Goal: Complete Application Form: Complete application form

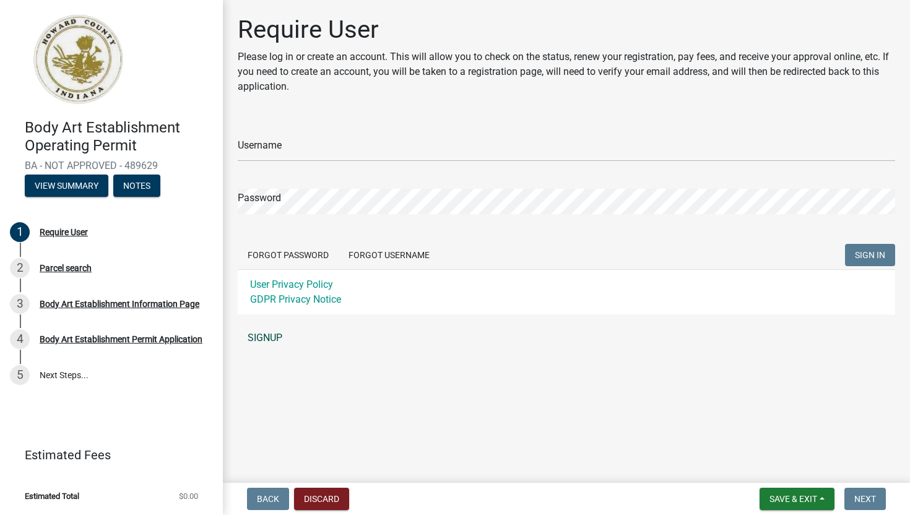
click at [276, 337] on link "SIGNUP" at bounding box center [567, 338] width 658 height 25
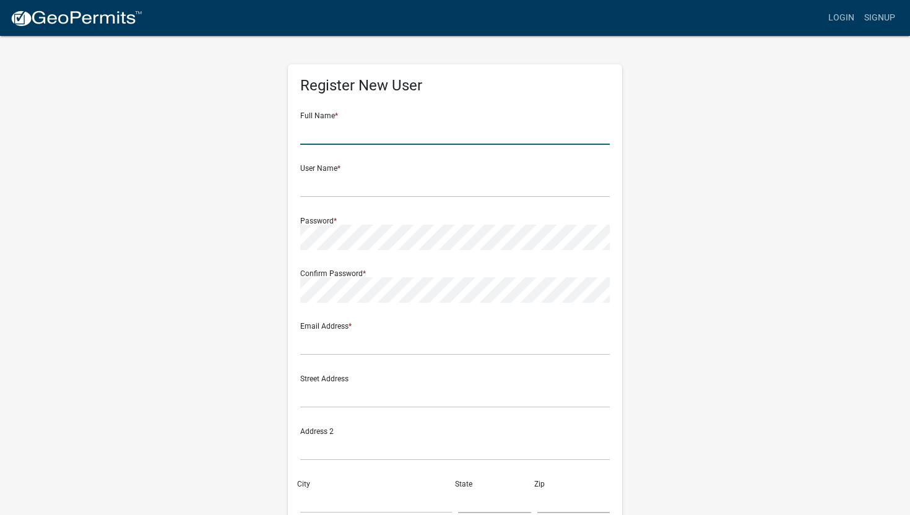
click at [410, 133] on input "text" at bounding box center [455, 131] width 310 height 25
type input "[PERSON_NAME]"
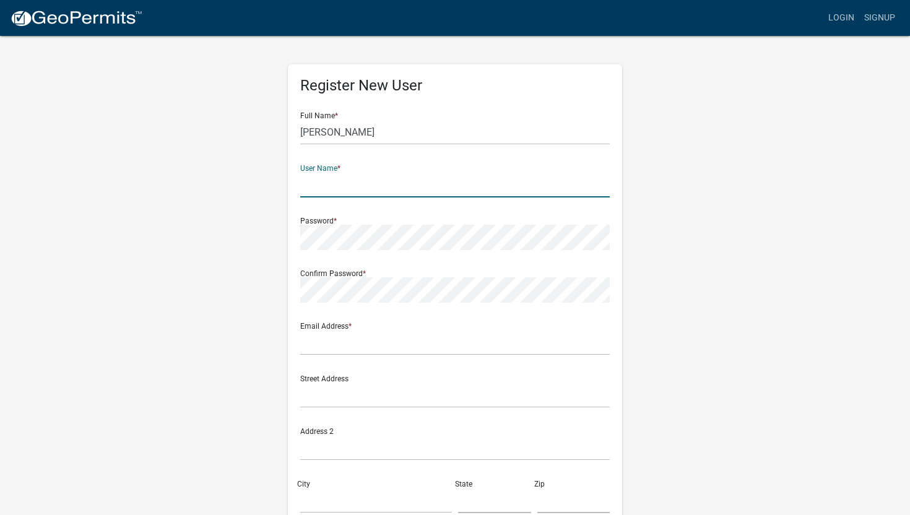
click at [386, 183] on input "text" at bounding box center [455, 184] width 310 height 25
type input "lillyhullum"
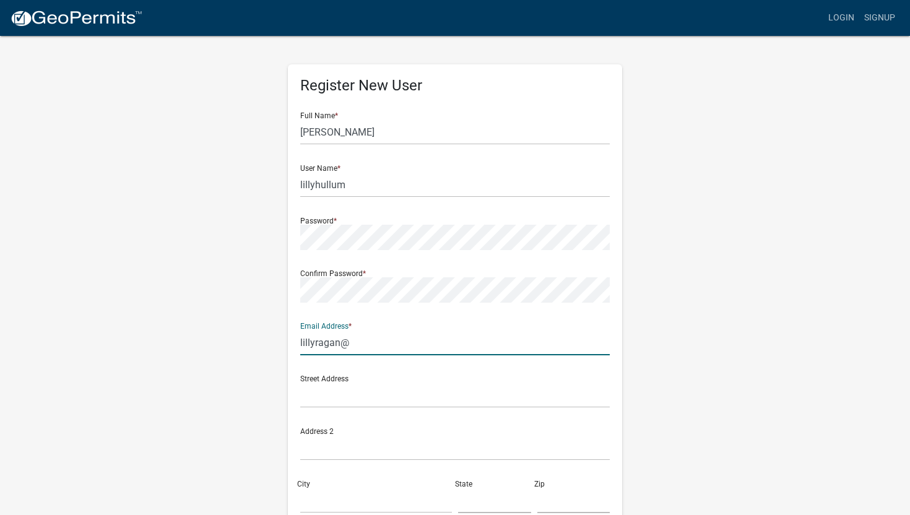
type input "lillyragan@gmail.com"
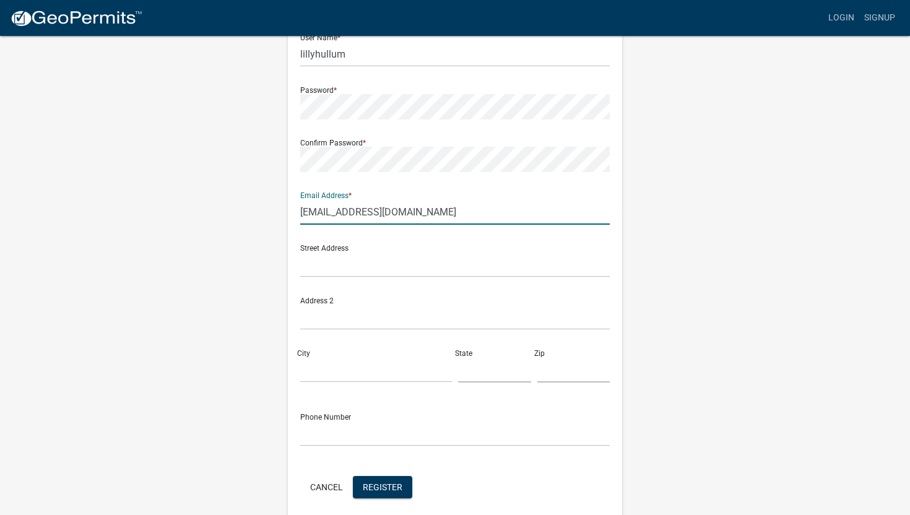
scroll to position [182, 0]
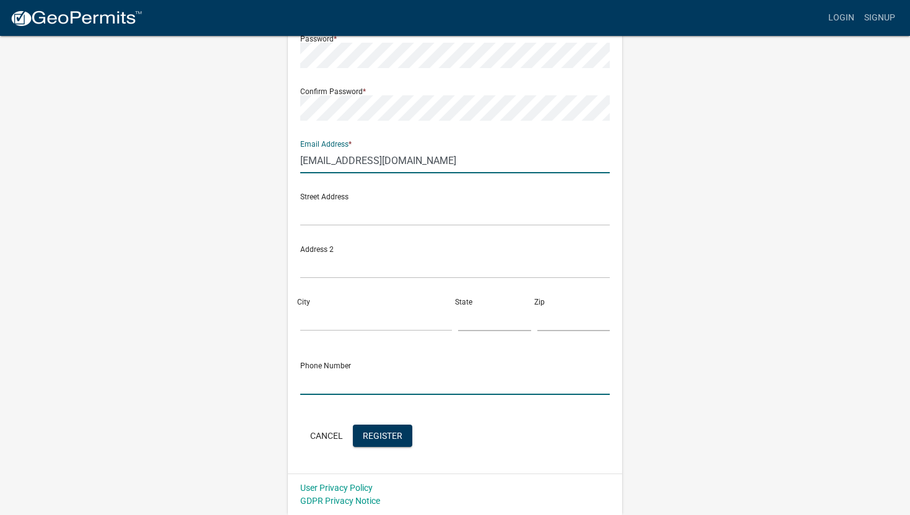
click at [385, 384] on input "text" at bounding box center [455, 382] width 310 height 25
type input "[PHONE_NUMBER]"
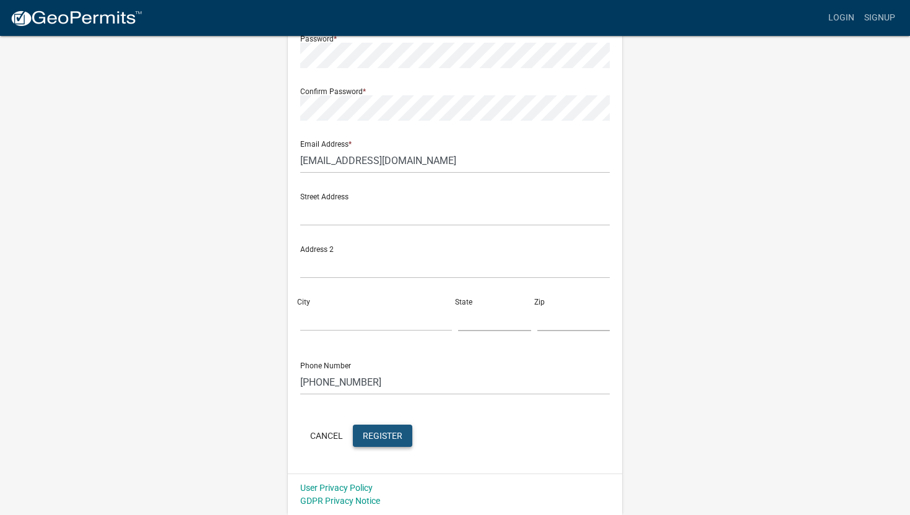
click at [386, 435] on span "Register" at bounding box center [383, 435] width 40 height 10
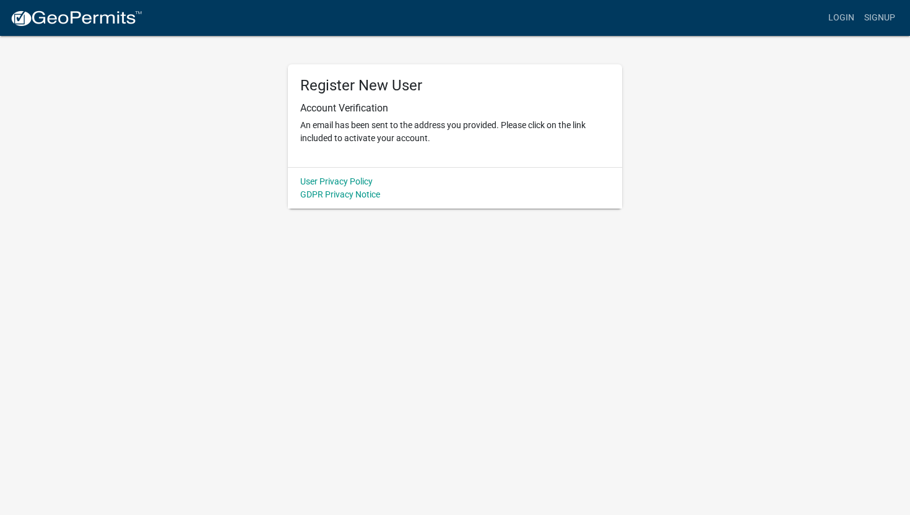
scroll to position [0, 0]
click at [839, 25] on link "Login" at bounding box center [841, 18] width 36 height 24
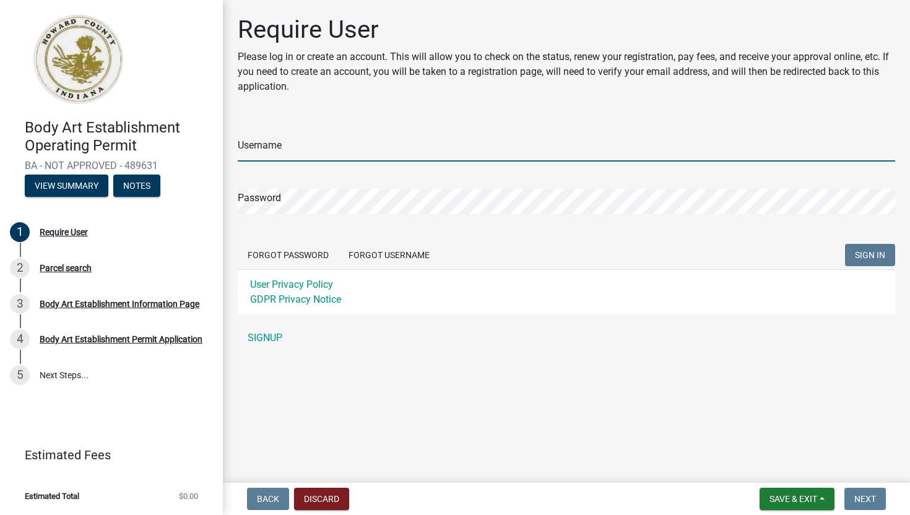
click at [380, 156] on input "Username" at bounding box center [567, 148] width 658 height 25
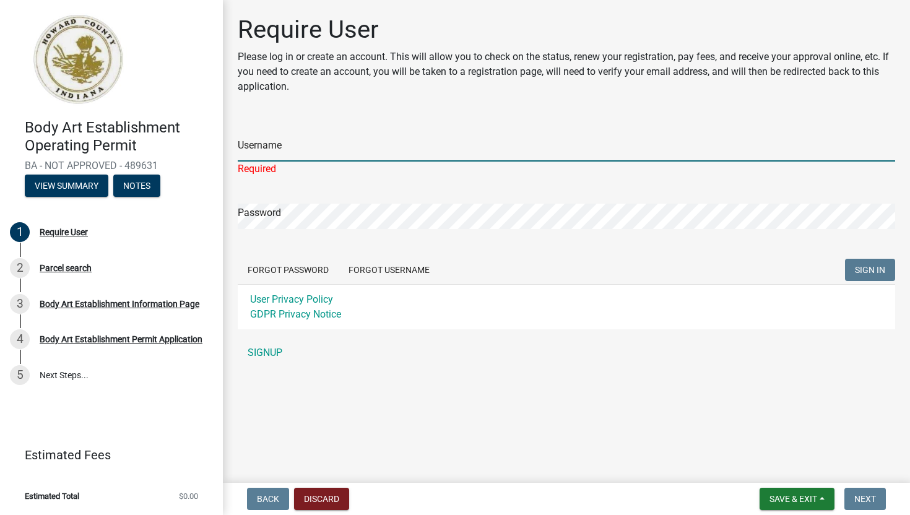
type input "lillyhullum"
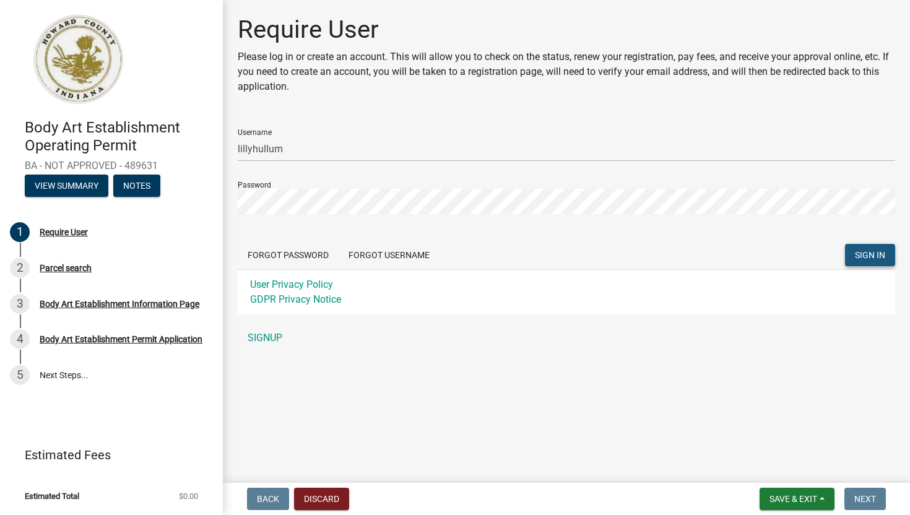
click at [859, 253] on span "SIGN IN" at bounding box center [870, 255] width 30 height 10
click at [866, 259] on span "SIGN IN" at bounding box center [870, 255] width 30 height 10
click at [324, 258] on button "Forgot Password" at bounding box center [288, 255] width 101 height 22
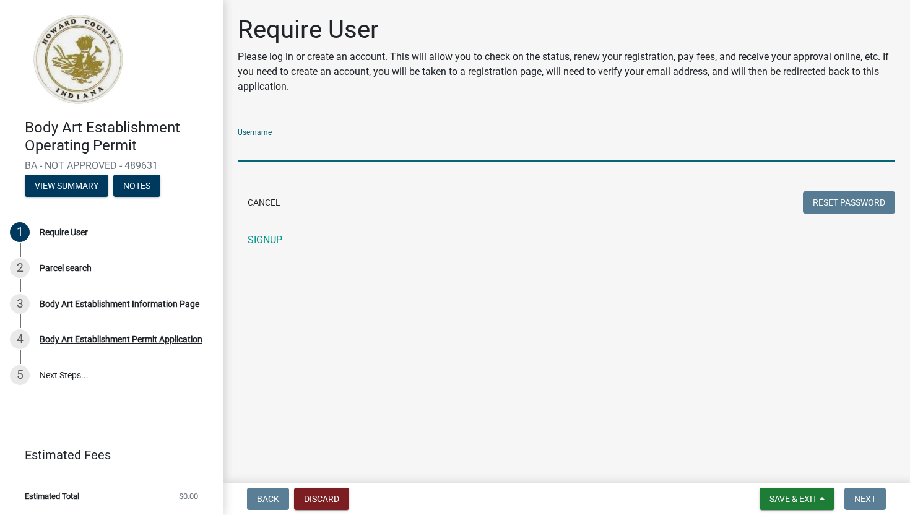
click at [313, 143] on input "Username" at bounding box center [567, 148] width 658 height 25
type input "lillyhullum"
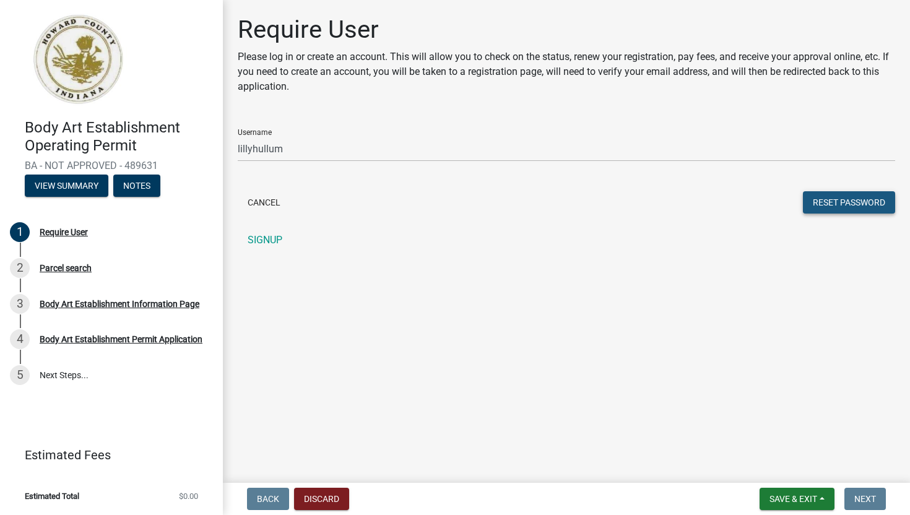
click at [822, 205] on button "Reset Password" at bounding box center [849, 202] width 92 height 22
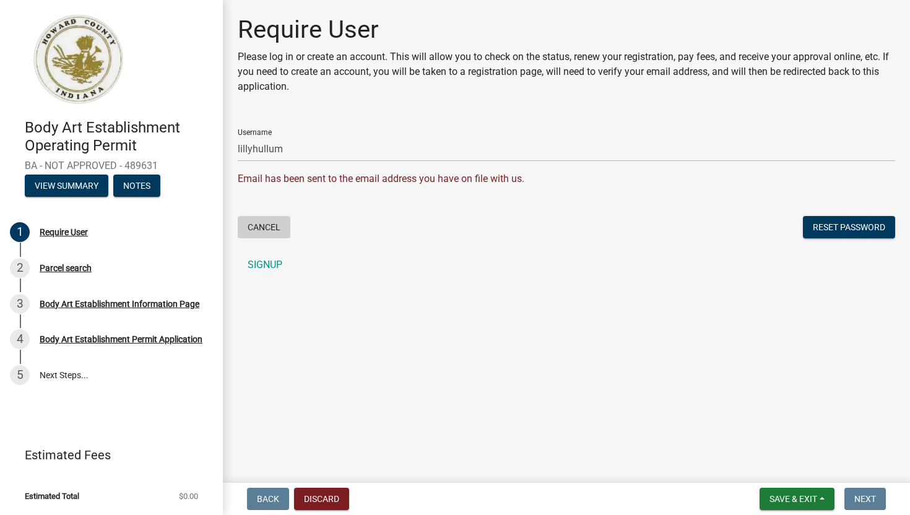
click at [279, 221] on button "Cancel" at bounding box center [264, 227] width 53 height 22
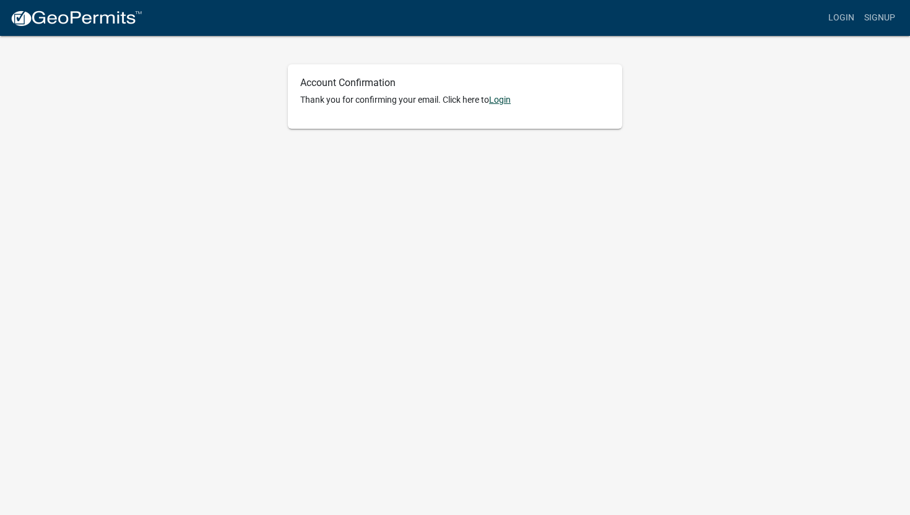
click at [506, 103] on link "Login" at bounding box center [500, 100] width 22 height 10
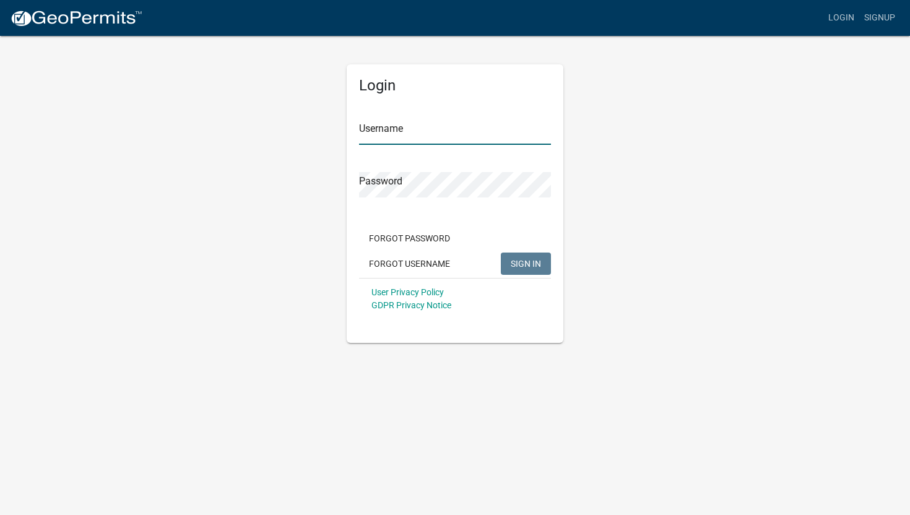
click at [506, 121] on input "Username" at bounding box center [455, 131] width 192 height 25
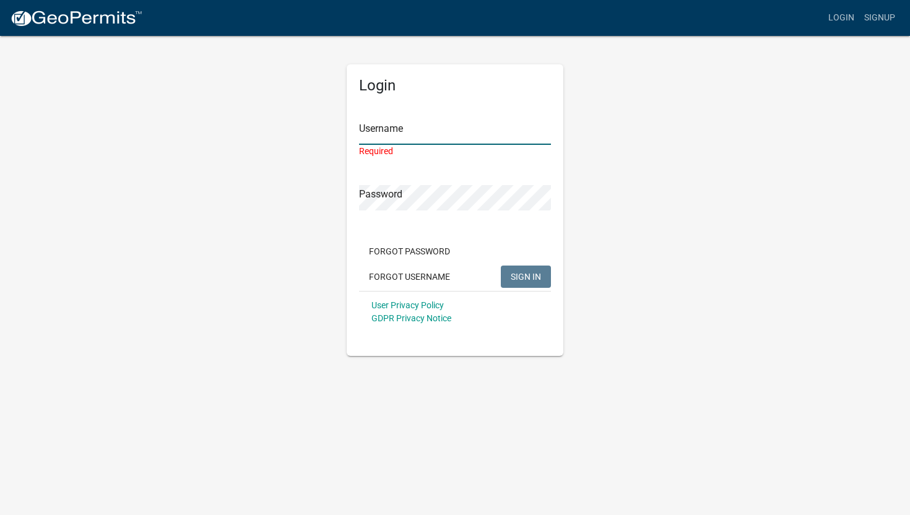
type input "lillyhullum"
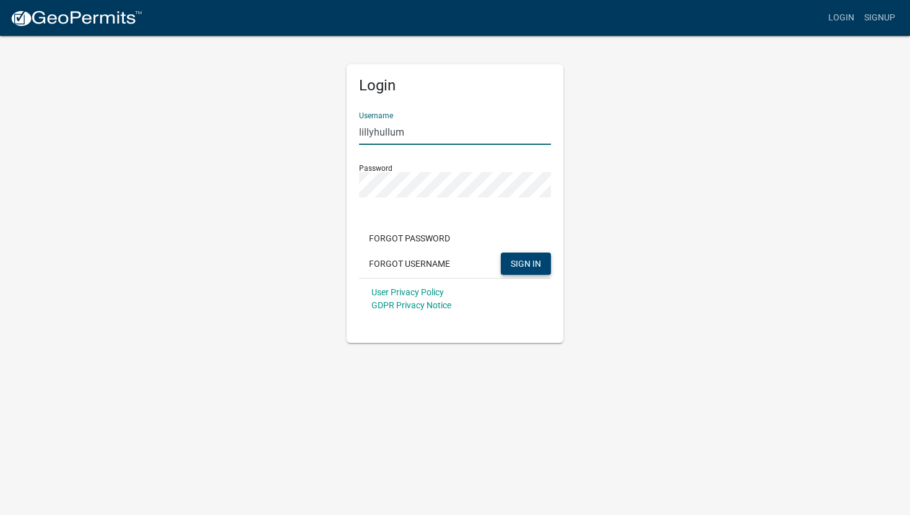
click at [534, 259] on span "SIGN IN" at bounding box center [526, 263] width 30 height 10
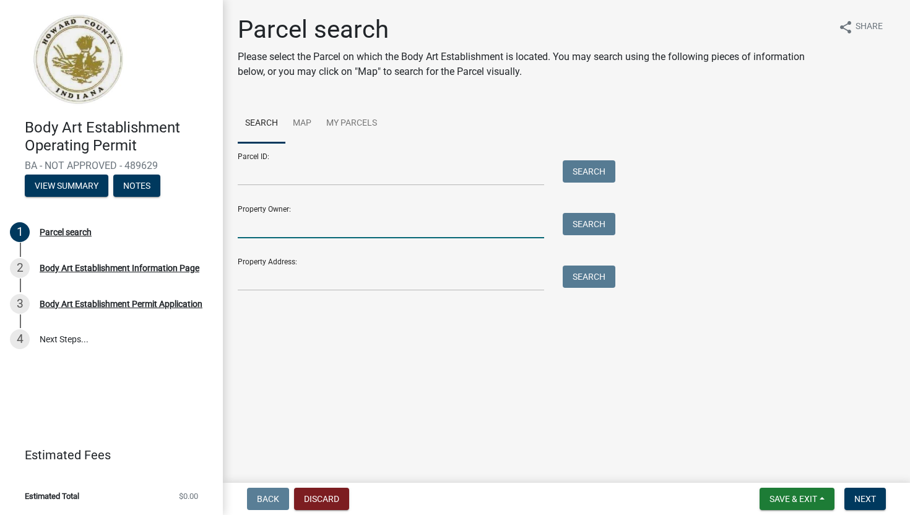
click at [370, 228] on input "Property Owner:" at bounding box center [391, 225] width 306 height 25
click at [406, 277] on input "Property Address:" at bounding box center [391, 278] width 306 height 25
click at [581, 278] on button "Search" at bounding box center [589, 277] width 53 height 22
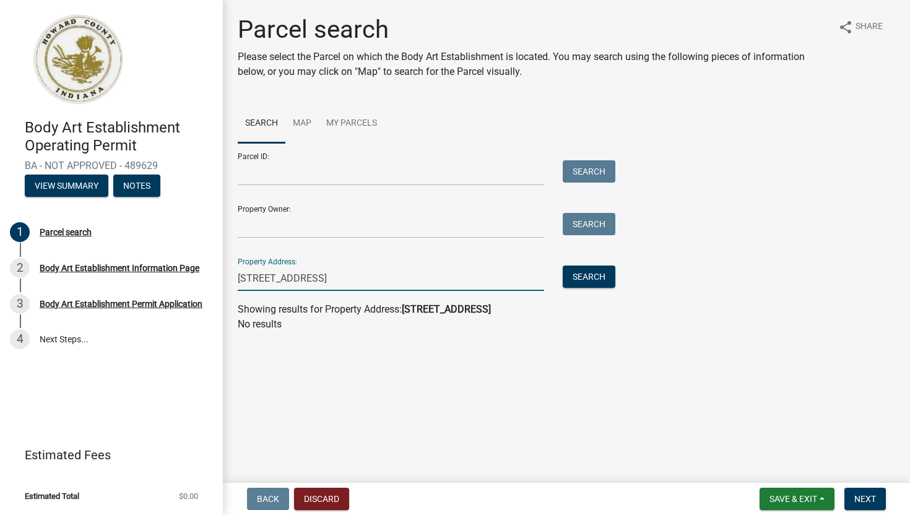
drag, startPoint x: 404, startPoint y: 277, endPoint x: 309, endPoint y: 280, distance: 94.8
click at [309, 280] on input "[STREET_ADDRESS]" at bounding box center [391, 278] width 306 height 25
type input "1201 W Alto Rd Kokomo, IN 46902"
click at [583, 277] on button "Search" at bounding box center [589, 277] width 53 height 22
click at [338, 126] on link "My Parcels" at bounding box center [352, 124] width 66 height 40
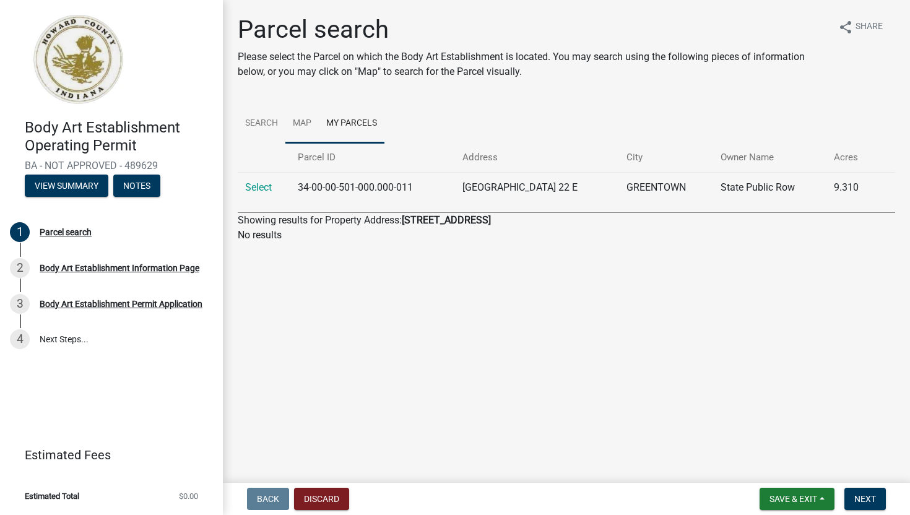
click at [304, 120] on link "Map" at bounding box center [301, 124] width 33 height 40
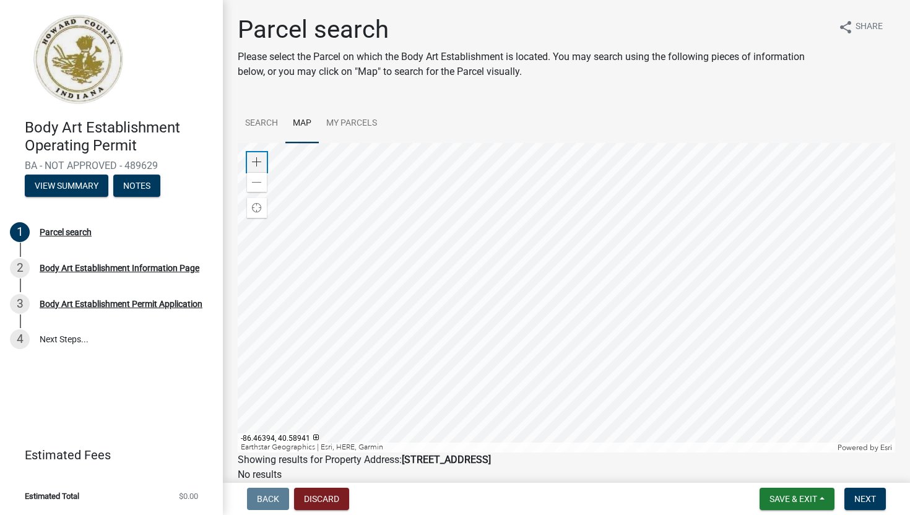
click at [255, 160] on span at bounding box center [257, 162] width 10 height 10
click at [506, 152] on div at bounding box center [567, 298] width 658 height 310
click at [522, 152] on div at bounding box center [567, 298] width 658 height 310
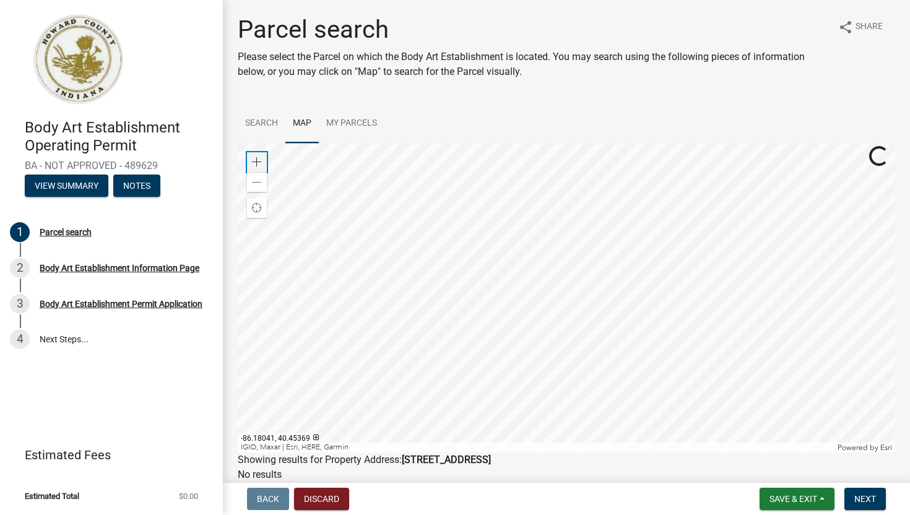
click at [260, 161] on span at bounding box center [257, 162] width 10 height 10
click at [594, 229] on div at bounding box center [567, 298] width 658 height 310
click at [253, 160] on span at bounding box center [257, 162] width 10 height 10
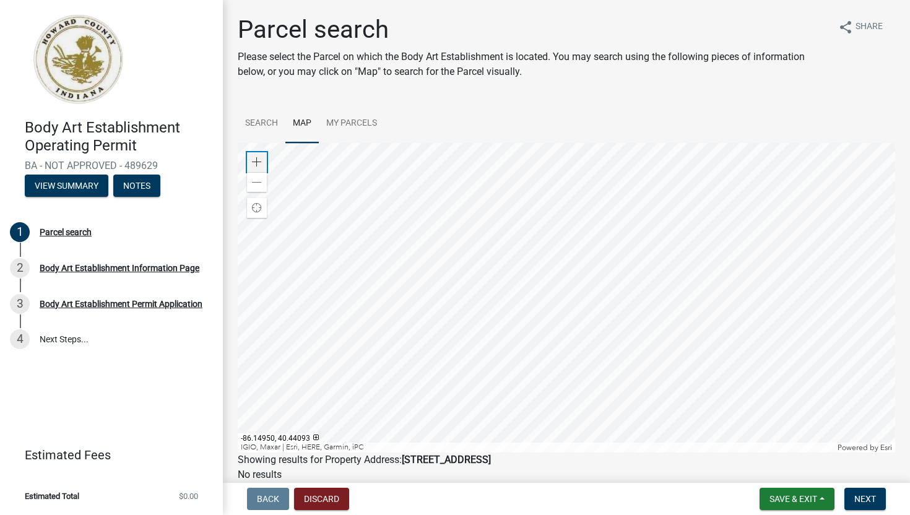
click at [253, 160] on span at bounding box center [257, 162] width 10 height 10
click at [521, 270] on div at bounding box center [567, 298] width 658 height 310
click at [522, 329] on div at bounding box center [567, 298] width 658 height 310
click at [453, 307] on div at bounding box center [567, 298] width 658 height 310
click at [518, 292] on div at bounding box center [567, 298] width 658 height 310
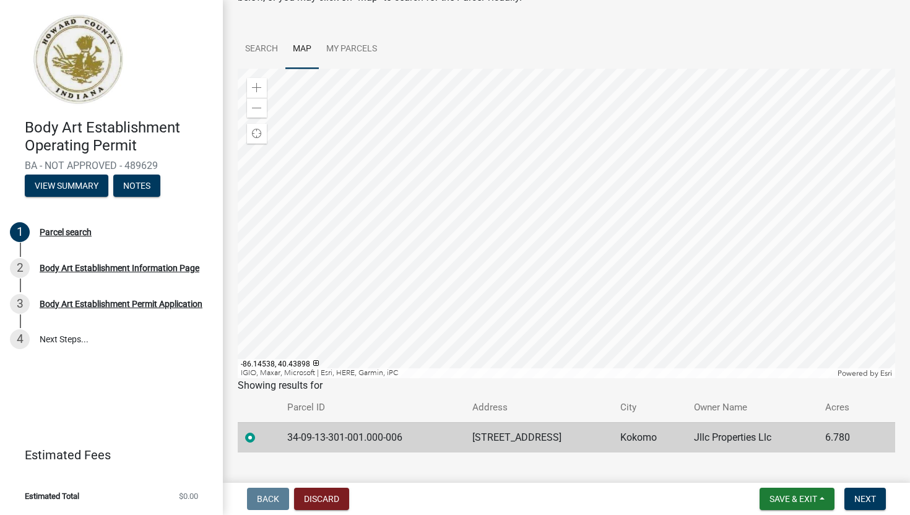
scroll to position [97, 0]
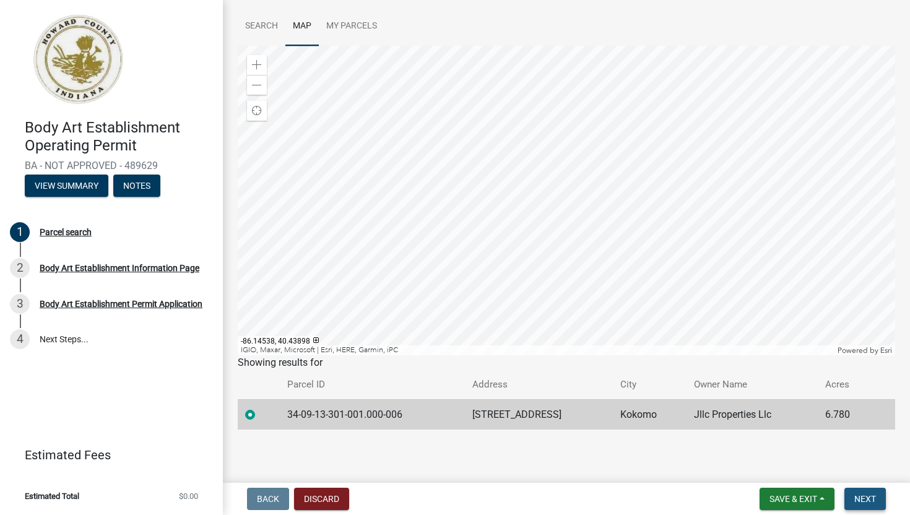
click at [869, 495] on span "Next" at bounding box center [865, 499] width 22 height 10
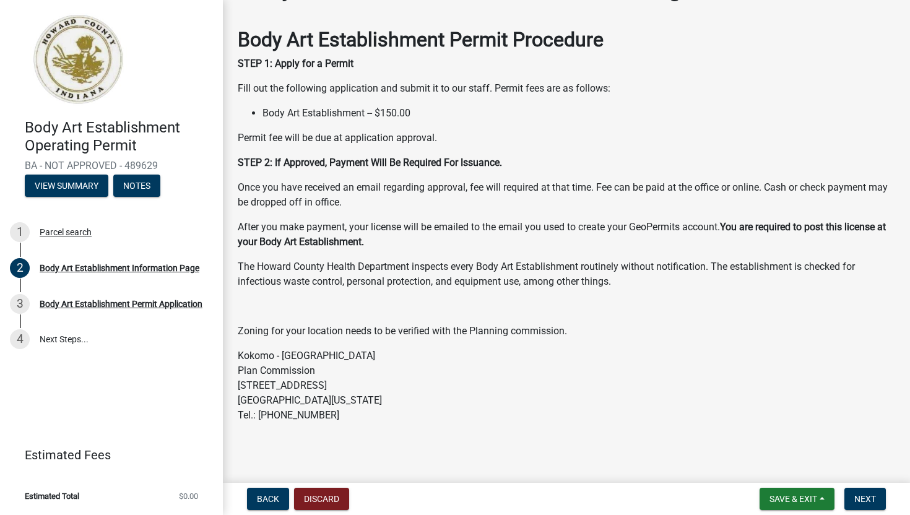
scroll to position [45, 0]
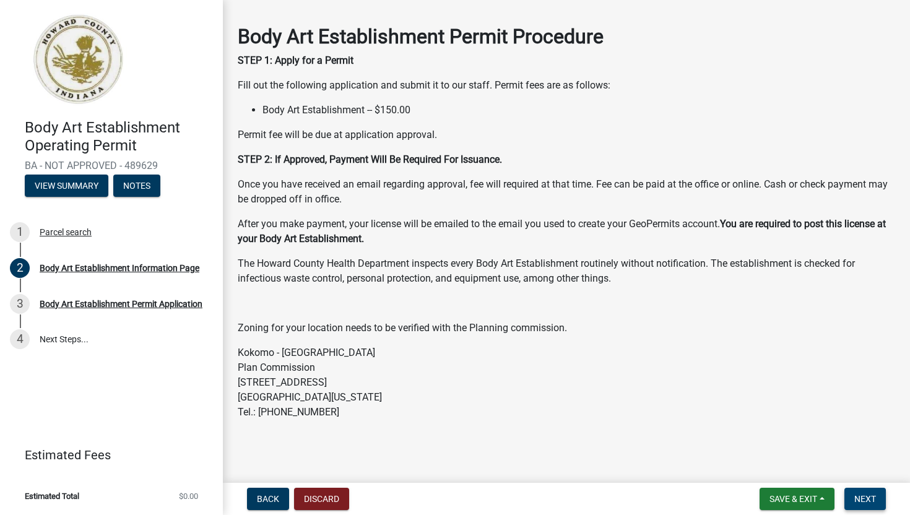
click at [877, 500] on button "Next" at bounding box center [865, 499] width 41 height 22
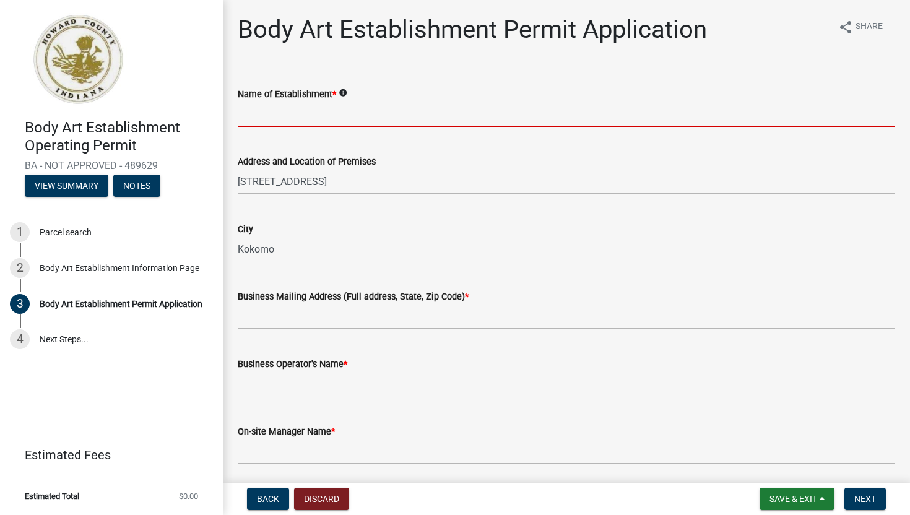
click at [493, 115] on input "Name of Establishment *" at bounding box center [567, 114] width 658 height 25
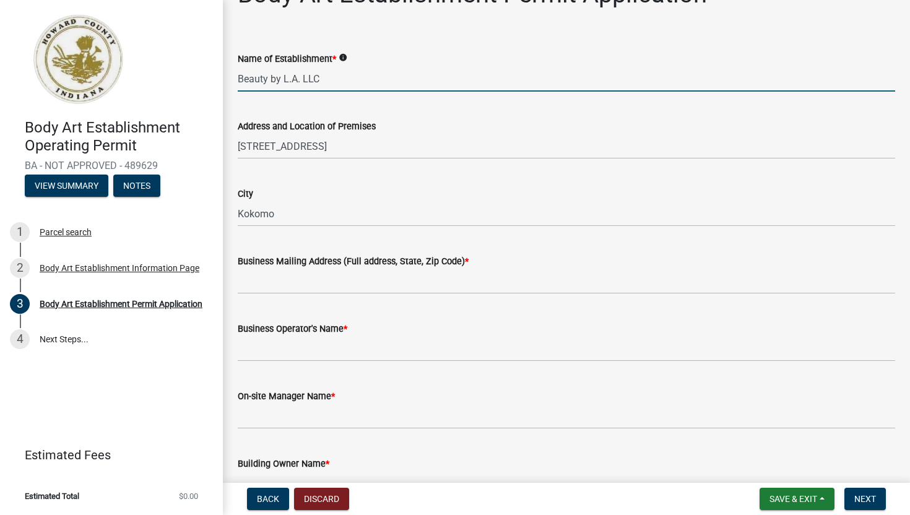
scroll to position [40, 0]
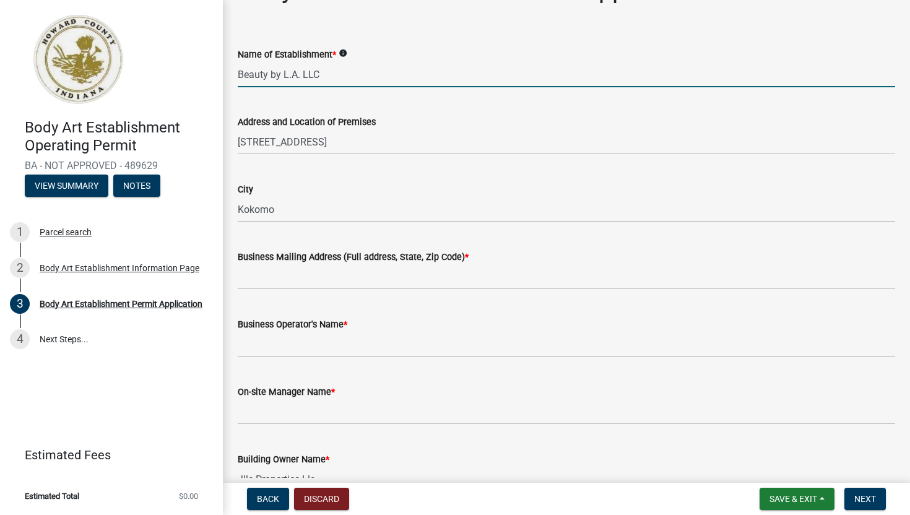
type input "Beauty by L.A. LLC"
click at [341, 279] on input "Business Mailing Address (Full address, State, Zip Code) *" at bounding box center [567, 276] width 658 height 25
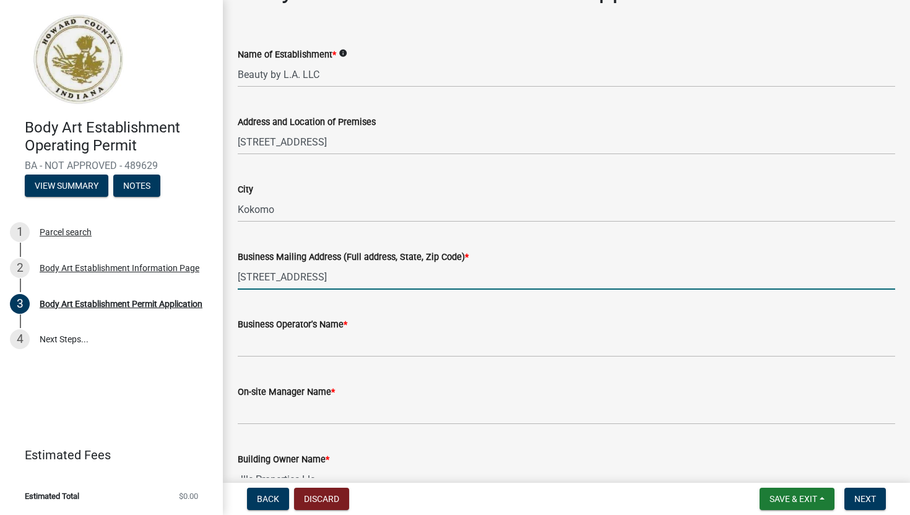
type input "1201 W Alto Rd Unit F Suite 5 Kokomo, IN 46902"
click at [316, 348] on input "Business Operator's Name *" at bounding box center [567, 344] width 658 height 25
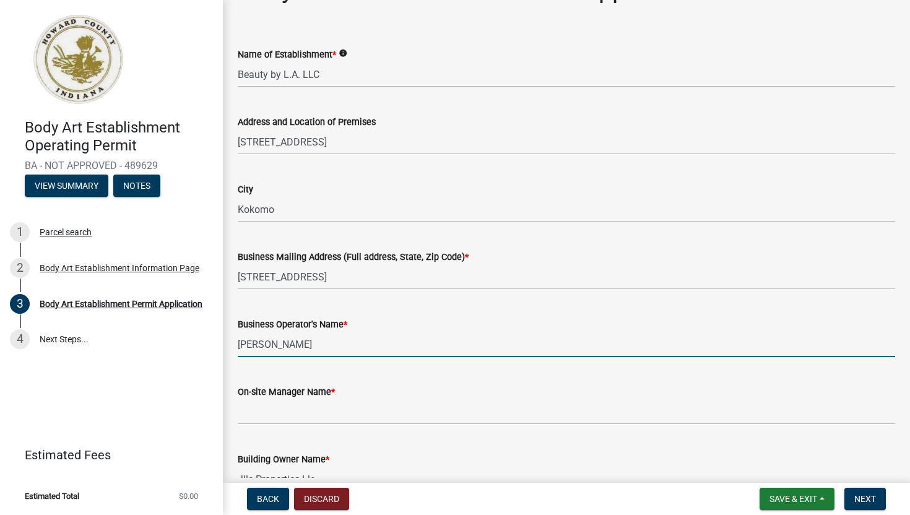
type input "Lilly Hullum"
click at [318, 401] on input "On-site Manager Name *" at bounding box center [567, 411] width 658 height 25
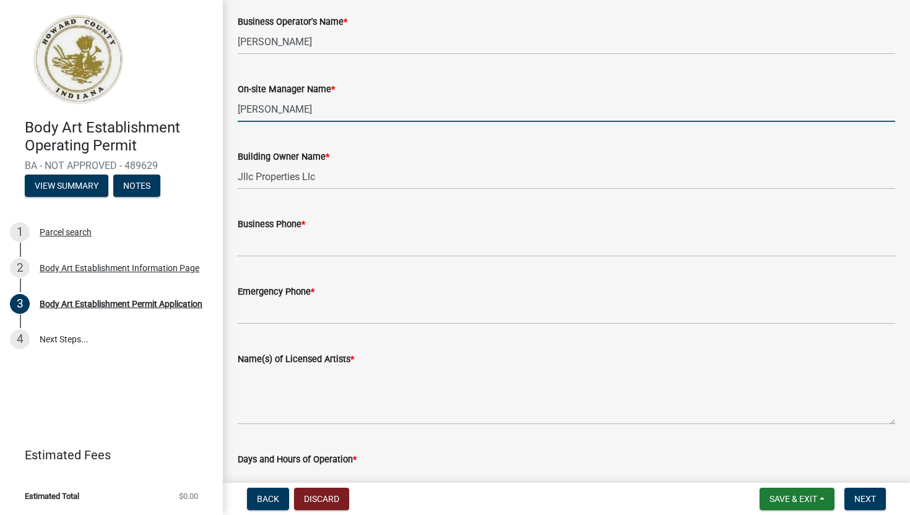
scroll to position [345, 0]
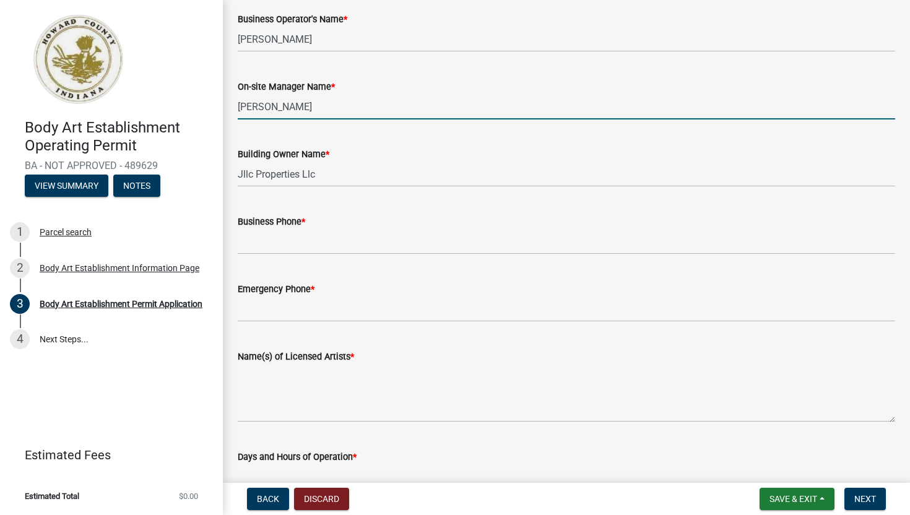
type input "Lilly Hullum"
click at [339, 244] on input "Business Phone *" at bounding box center [567, 241] width 658 height 25
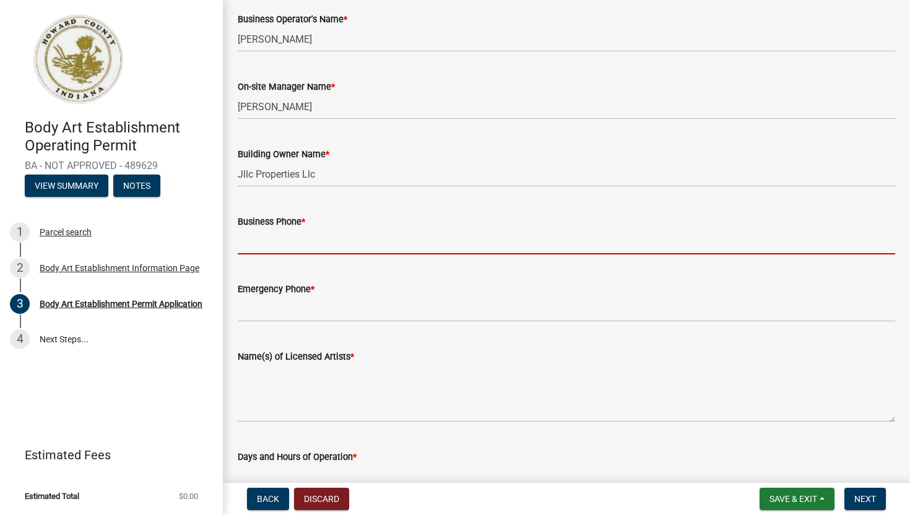
type input "765-450-9372"
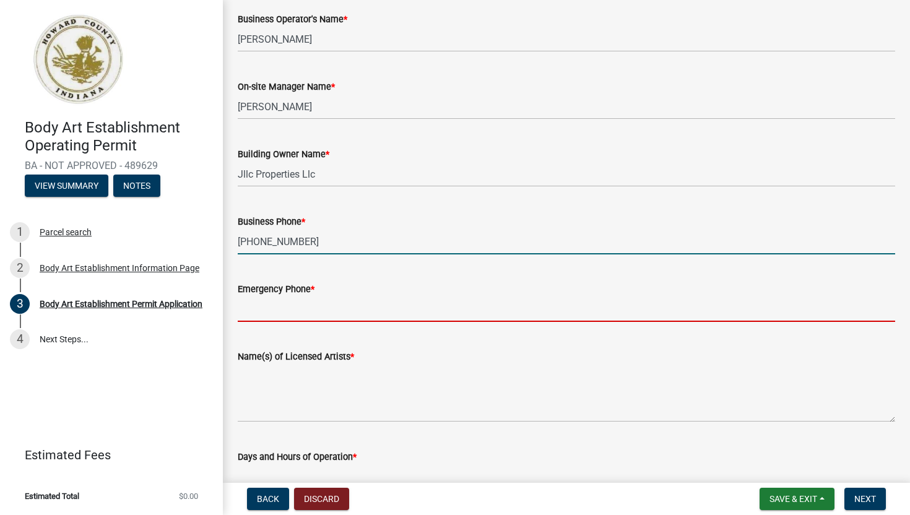
click at [341, 310] on input "Emergency Phone *" at bounding box center [567, 309] width 658 height 25
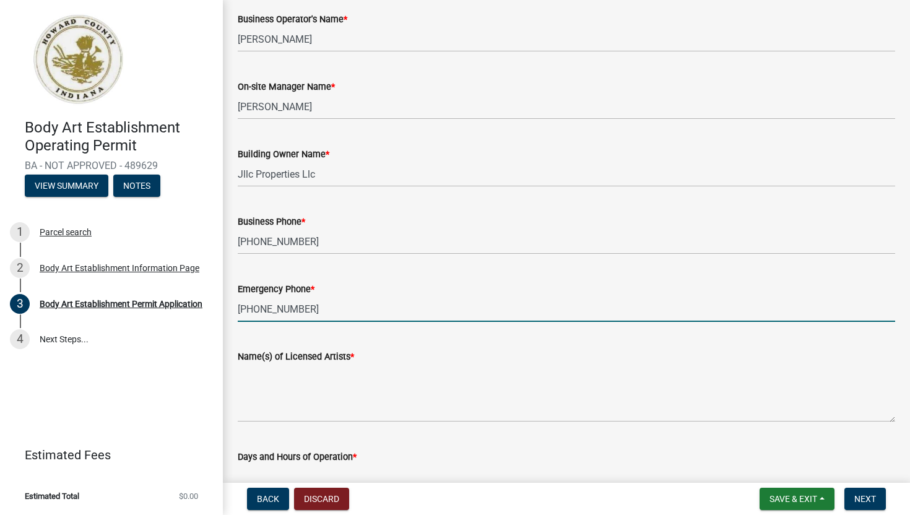
type input "765-438-1747"
click at [339, 412] on textarea "Name(s) of Licensed Artists *" at bounding box center [567, 393] width 658 height 58
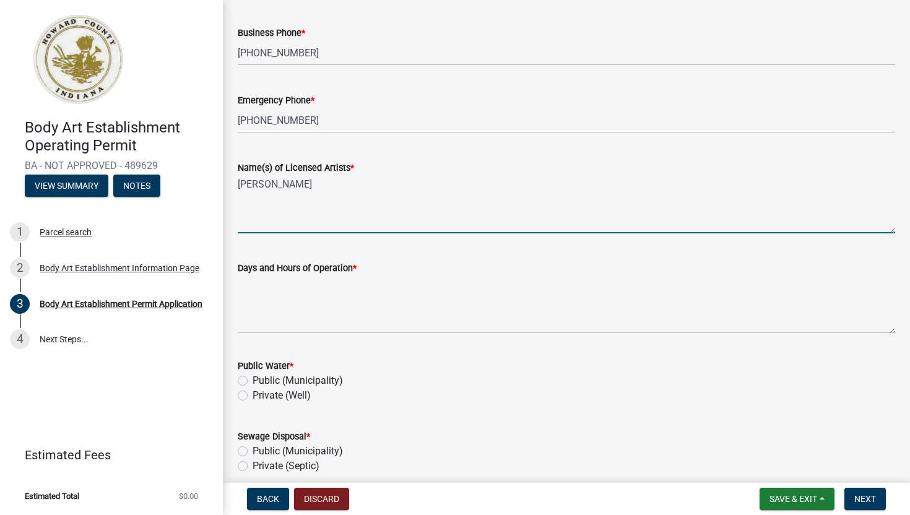
scroll to position [621, 0]
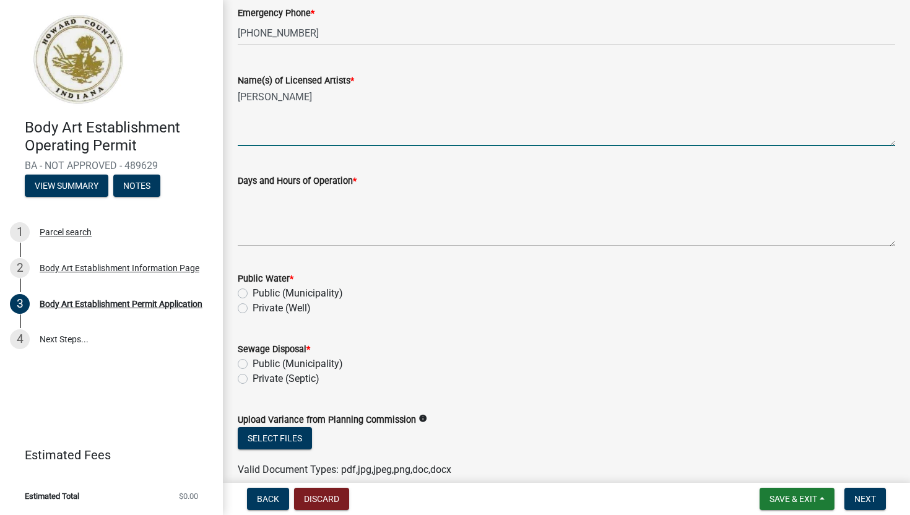
type textarea "Lilly Hullum"
click at [371, 219] on textarea "Days and Hours of Operation *" at bounding box center [567, 217] width 658 height 58
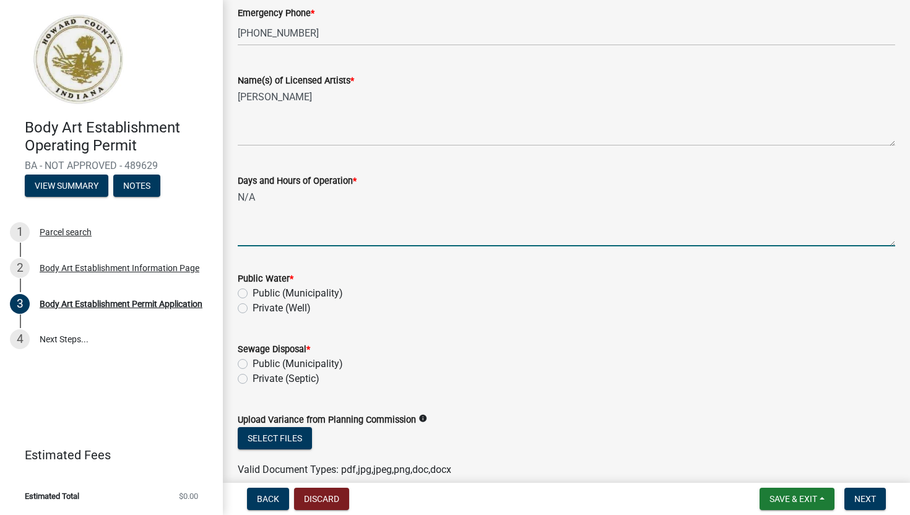
type textarea "N/A"
click at [304, 296] on label "Public (Municipality)" at bounding box center [298, 293] width 90 height 15
click at [261, 294] on input "Public (Municipality)" at bounding box center [257, 290] width 8 height 8
radio input "true"
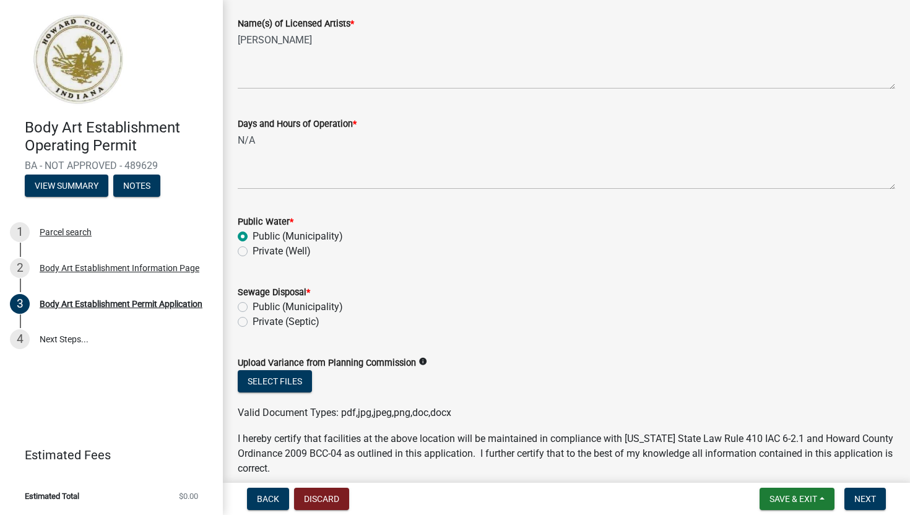
scroll to position [680, 0]
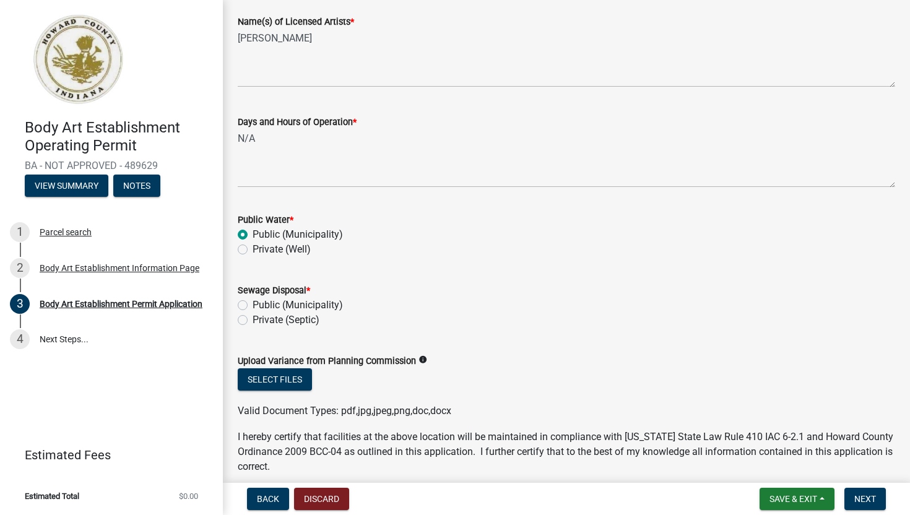
click at [301, 305] on label "Public (Municipality)" at bounding box center [298, 305] width 90 height 15
click at [261, 305] on input "Public (Municipality)" at bounding box center [257, 302] width 8 height 8
radio input "true"
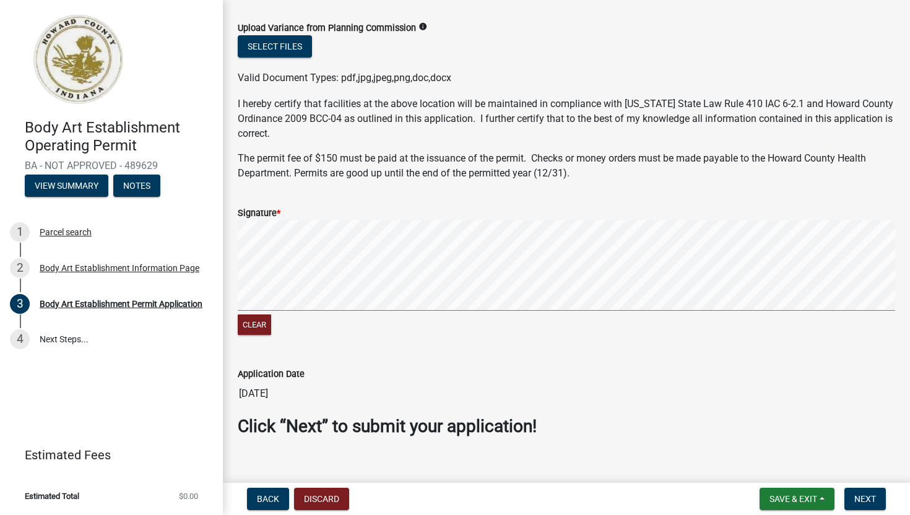
scroll to position [1030, 0]
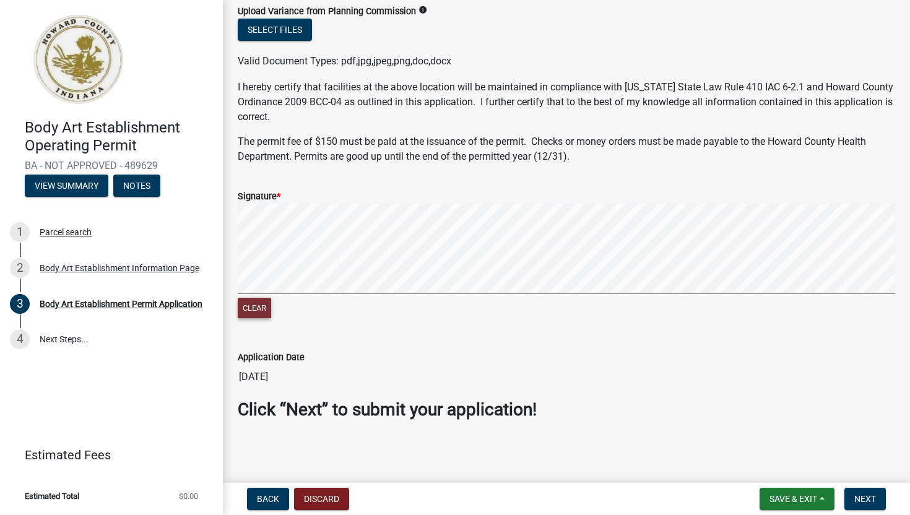
click at [261, 315] on button "Clear" at bounding box center [254, 308] width 33 height 20
click at [859, 496] on span "Next" at bounding box center [865, 499] width 22 height 10
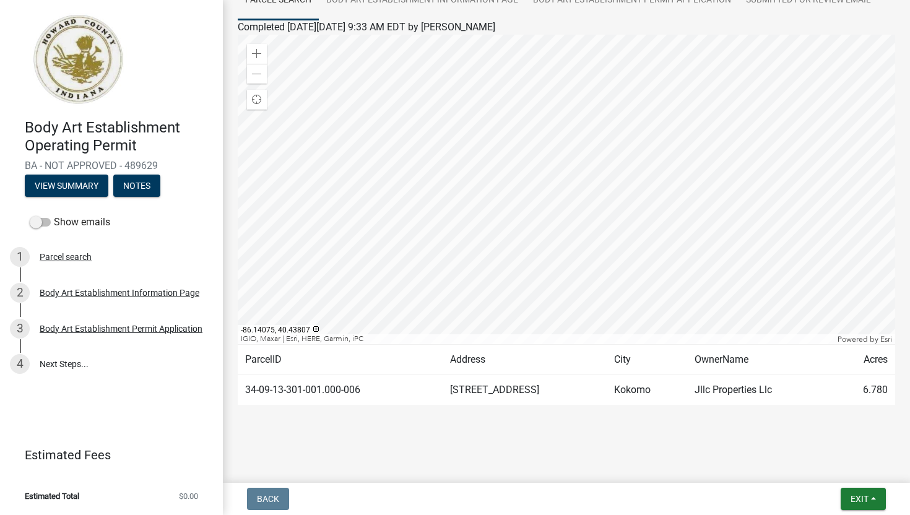
scroll to position [0, 0]
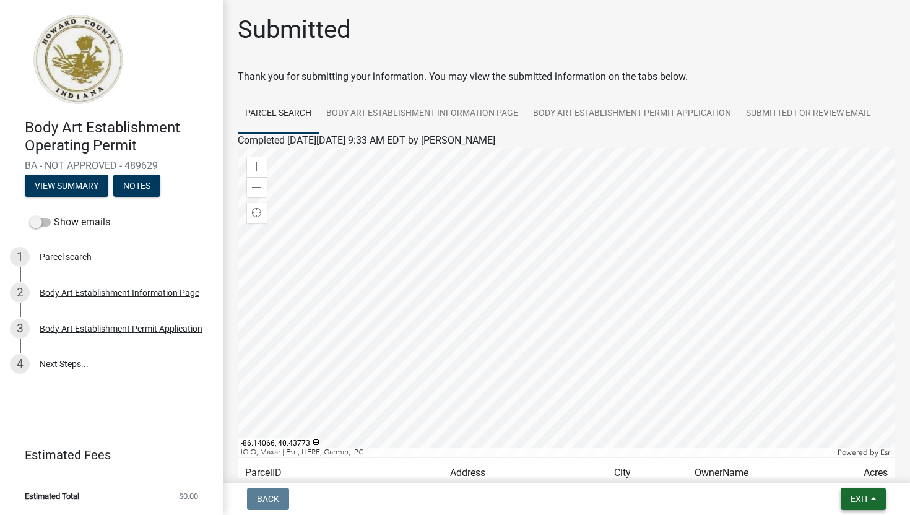
click at [870, 496] on button "Exit" at bounding box center [863, 499] width 45 height 22
click at [849, 466] on button "Save & Exit" at bounding box center [837, 467] width 99 height 30
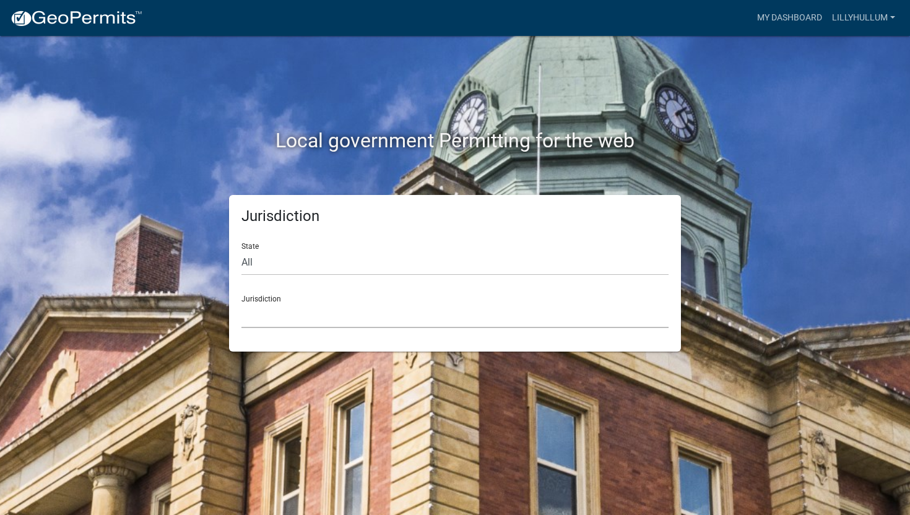
click at [358, 314] on select "Custer County, Colorado Carroll County, Georgia Cook County, Georgia Crawford C…" at bounding box center [454, 315] width 427 height 25
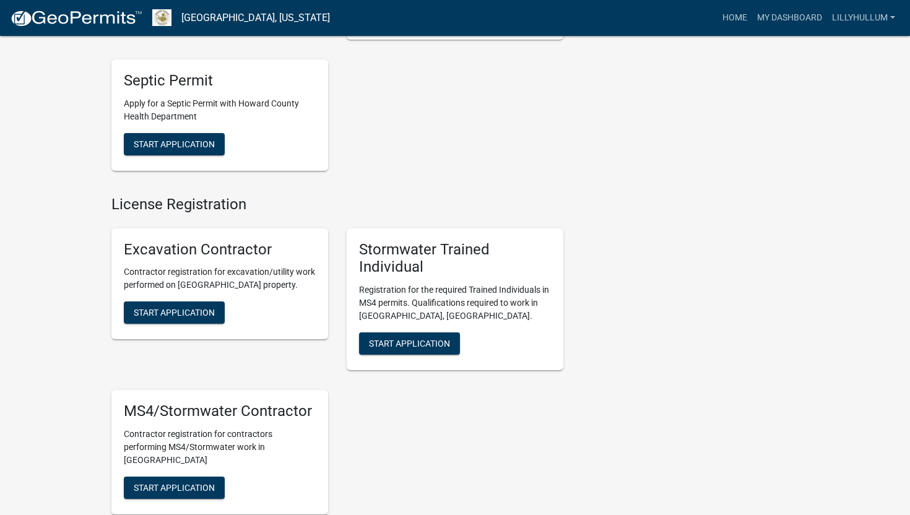
scroll to position [1644, 0]
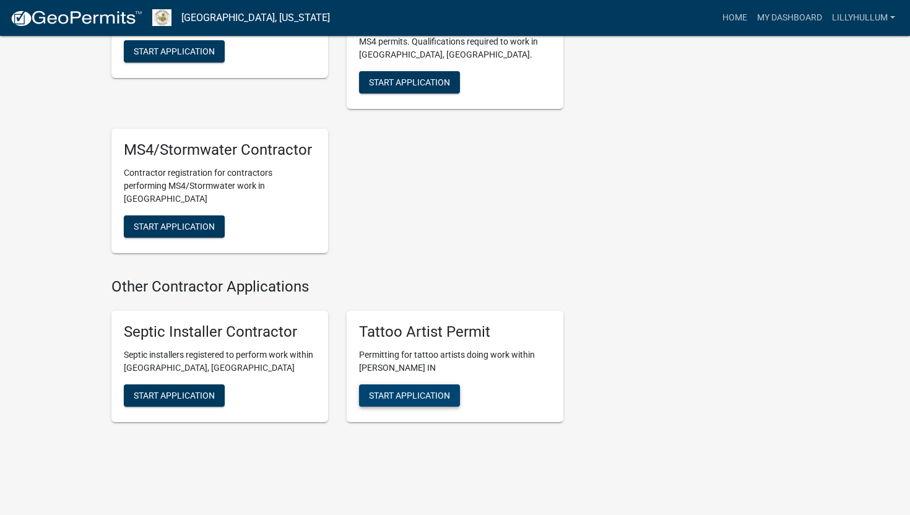
click at [428, 390] on span "Start Application" at bounding box center [409, 395] width 81 height 10
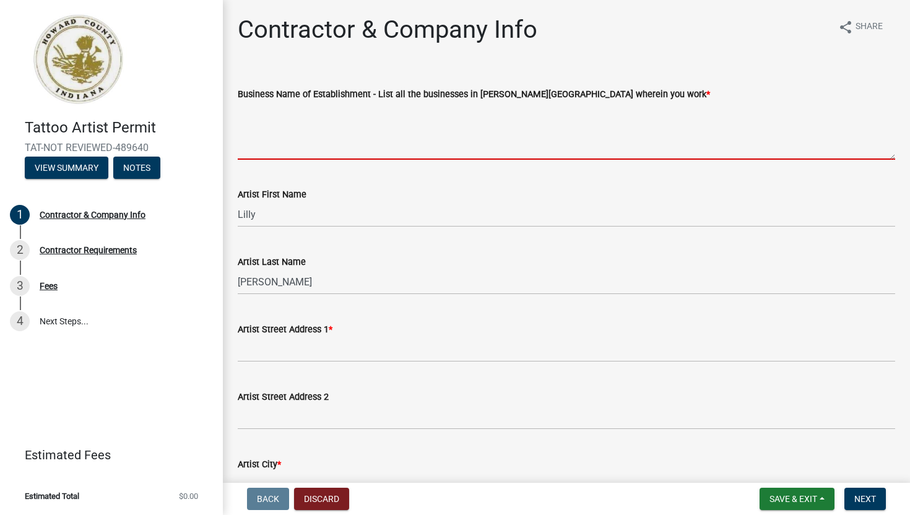
click at [400, 143] on textarea "Business Name of Establishment - List all the businesses in Howard Co wherein y…" at bounding box center [567, 131] width 658 height 58
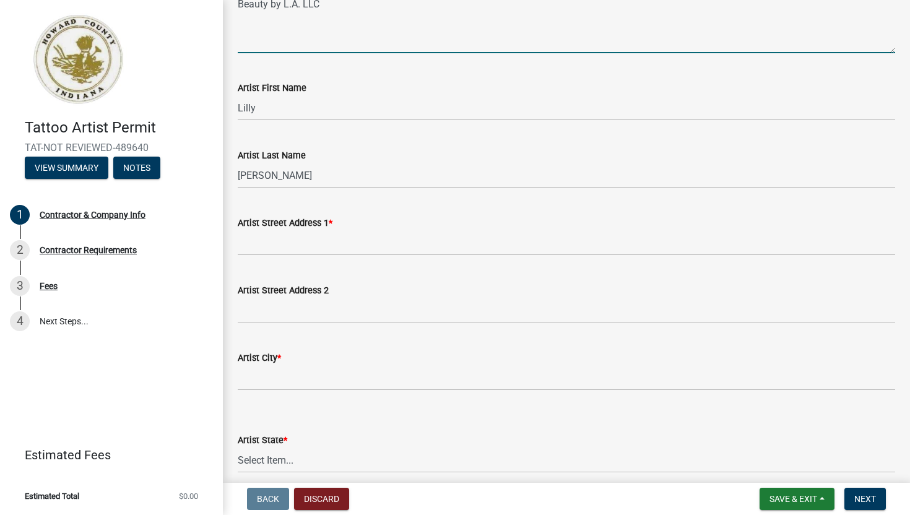
scroll to position [115, 0]
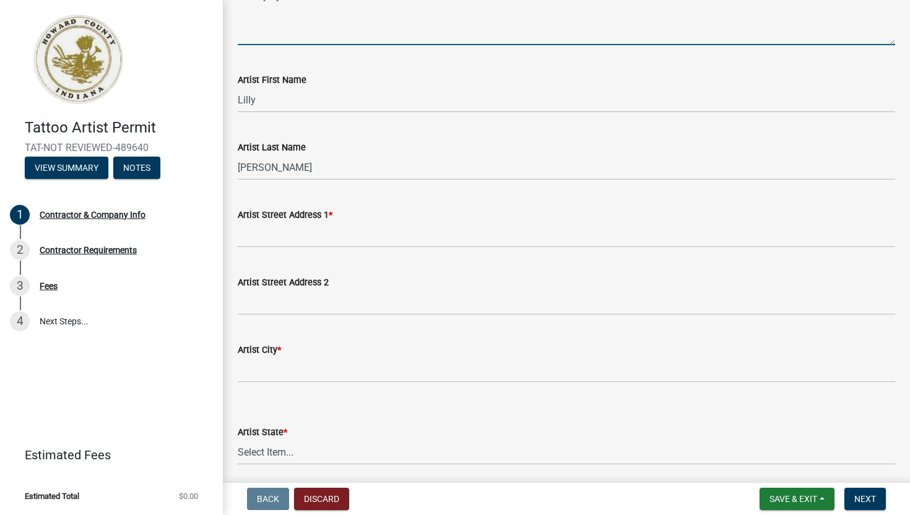
type textarea "Beauty by L.A. LLC"
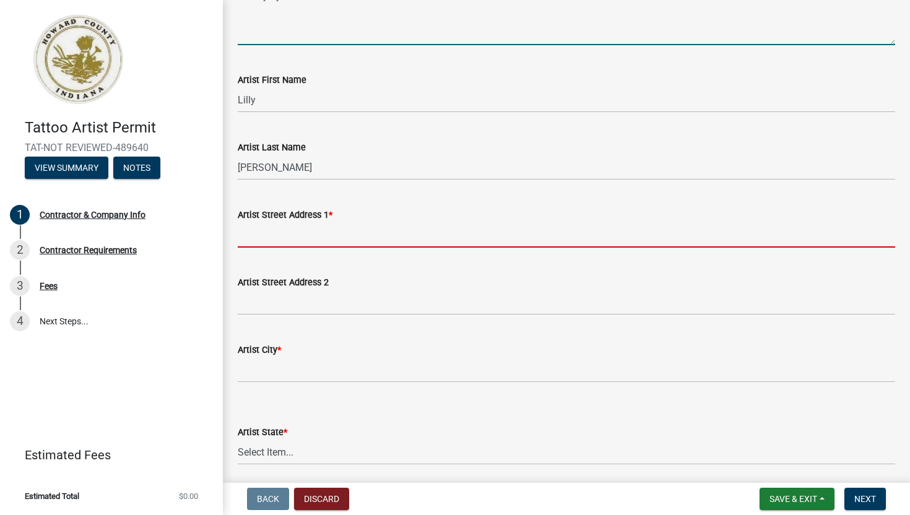
click at [399, 227] on input "Artist Street Address 1 *" at bounding box center [567, 234] width 658 height 25
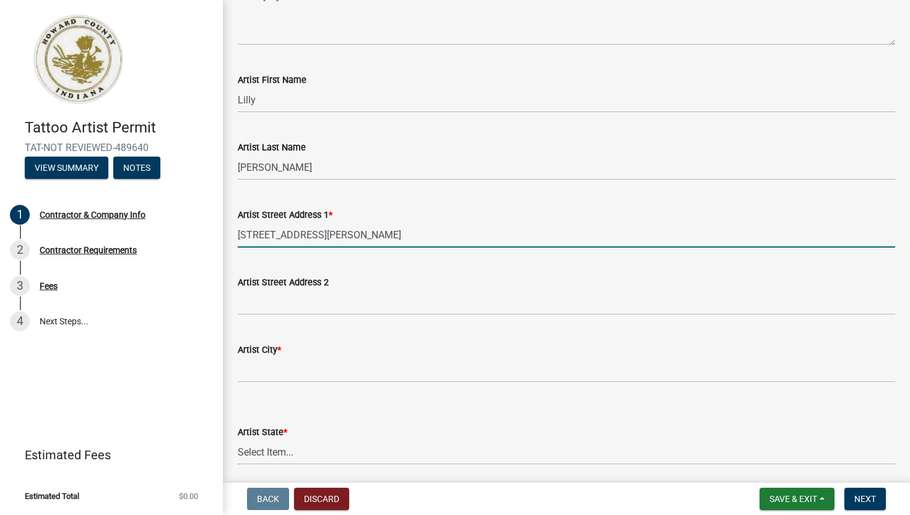
type input "3095 Morrow Dr"
click at [385, 361] on input "Artist City *" at bounding box center [567, 369] width 658 height 25
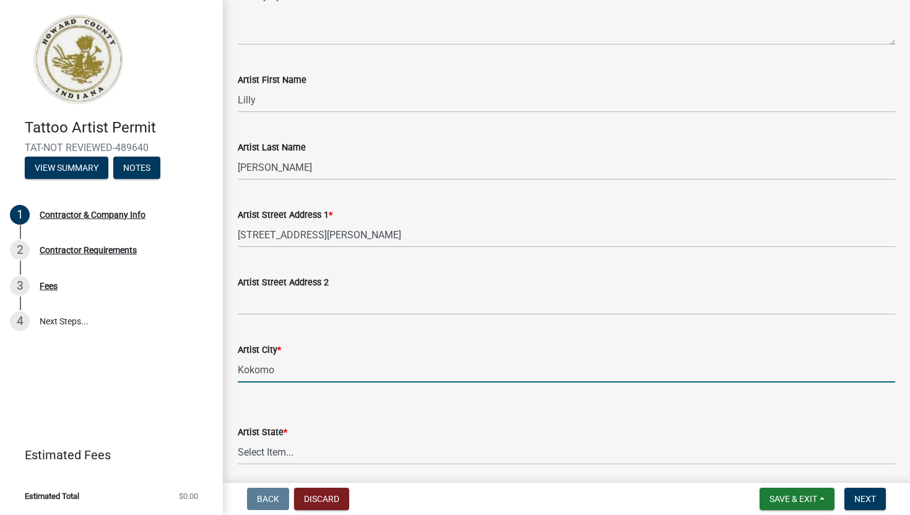
type input "Kokomo"
click at [380, 453] on select "Select Item... Alabama Alaska Arizona Arkansas California Colorado Connecticut …" at bounding box center [567, 452] width 658 height 25
select select "IN"
click at [238, 440] on select "Select Item... Alabama Alaska Arizona Arkansas California Colorado Connecticut …" at bounding box center [567, 452] width 658 height 25
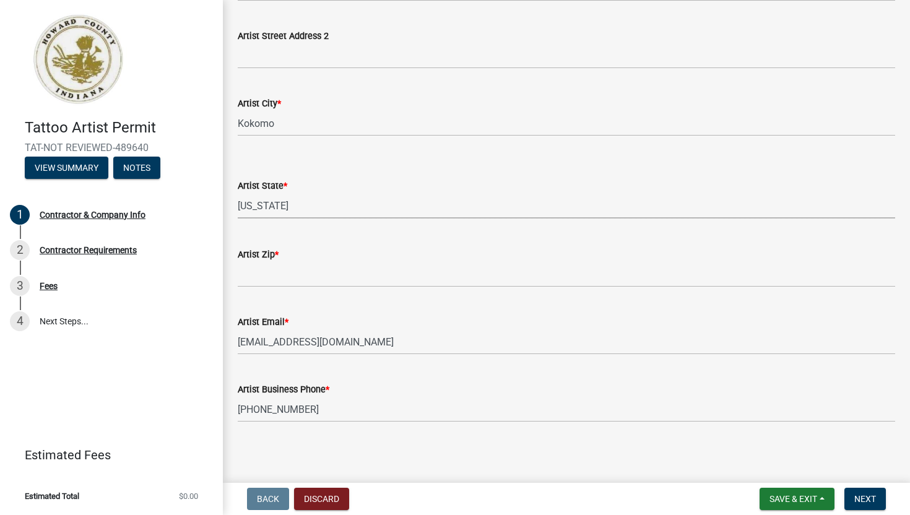
scroll to position [363, 0]
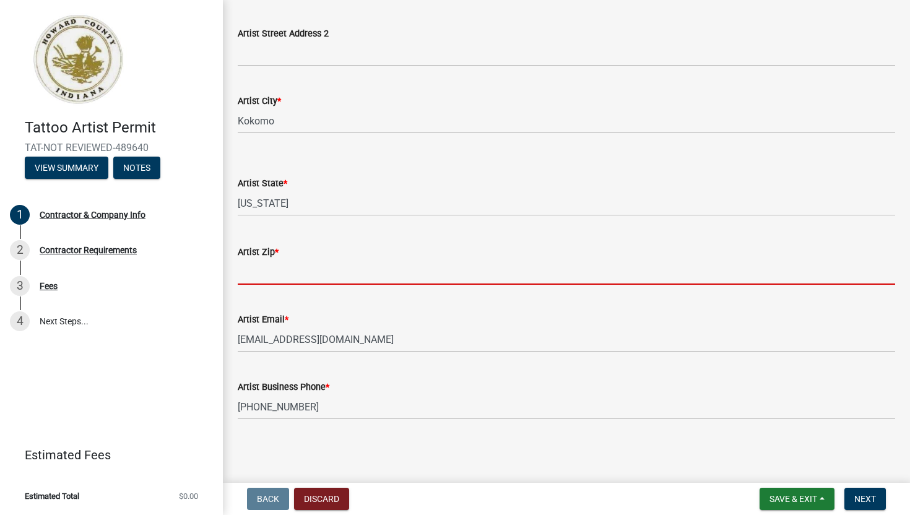
click at [367, 276] on input "Artist Zip *" at bounding box center [567, 271] width 658 height 25
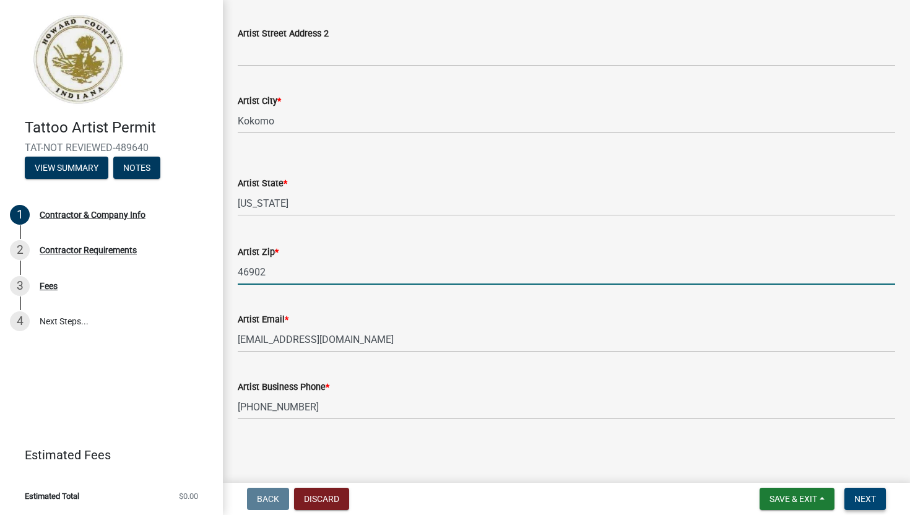
type input "46902"
click at [853, 498] on button "Next" at bounding box center [865, 499] width 41 height 22
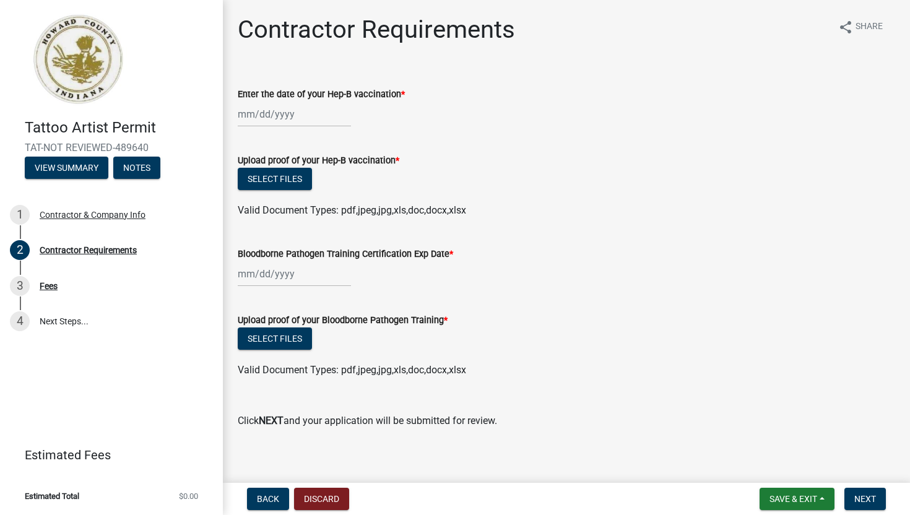
scroll to position [9, 0]
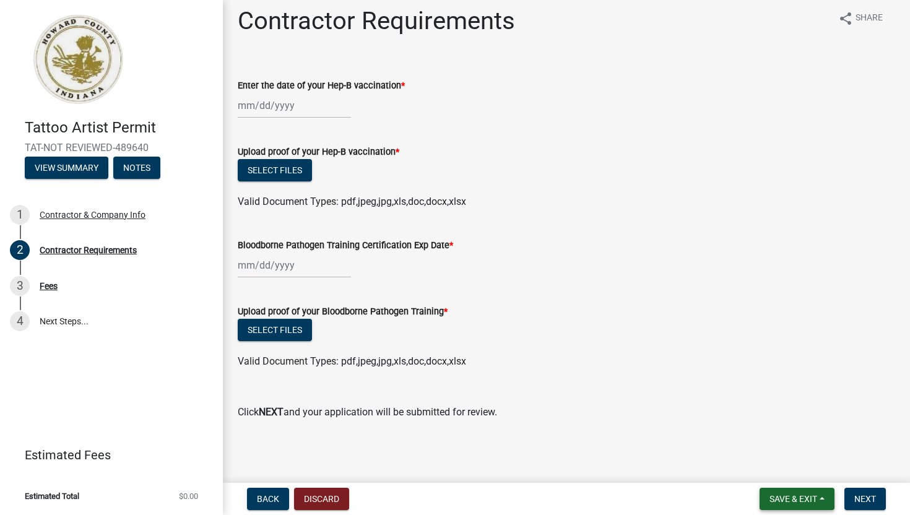
click at [791, 504] on button "Save & Exit" at bounding box center [797, 499] width 75 height 22
click at [769, 465] on button "Save & Exit" at bounding box center [785, 467] width 99 height 30
